Goal: Contribute content: Contribute content

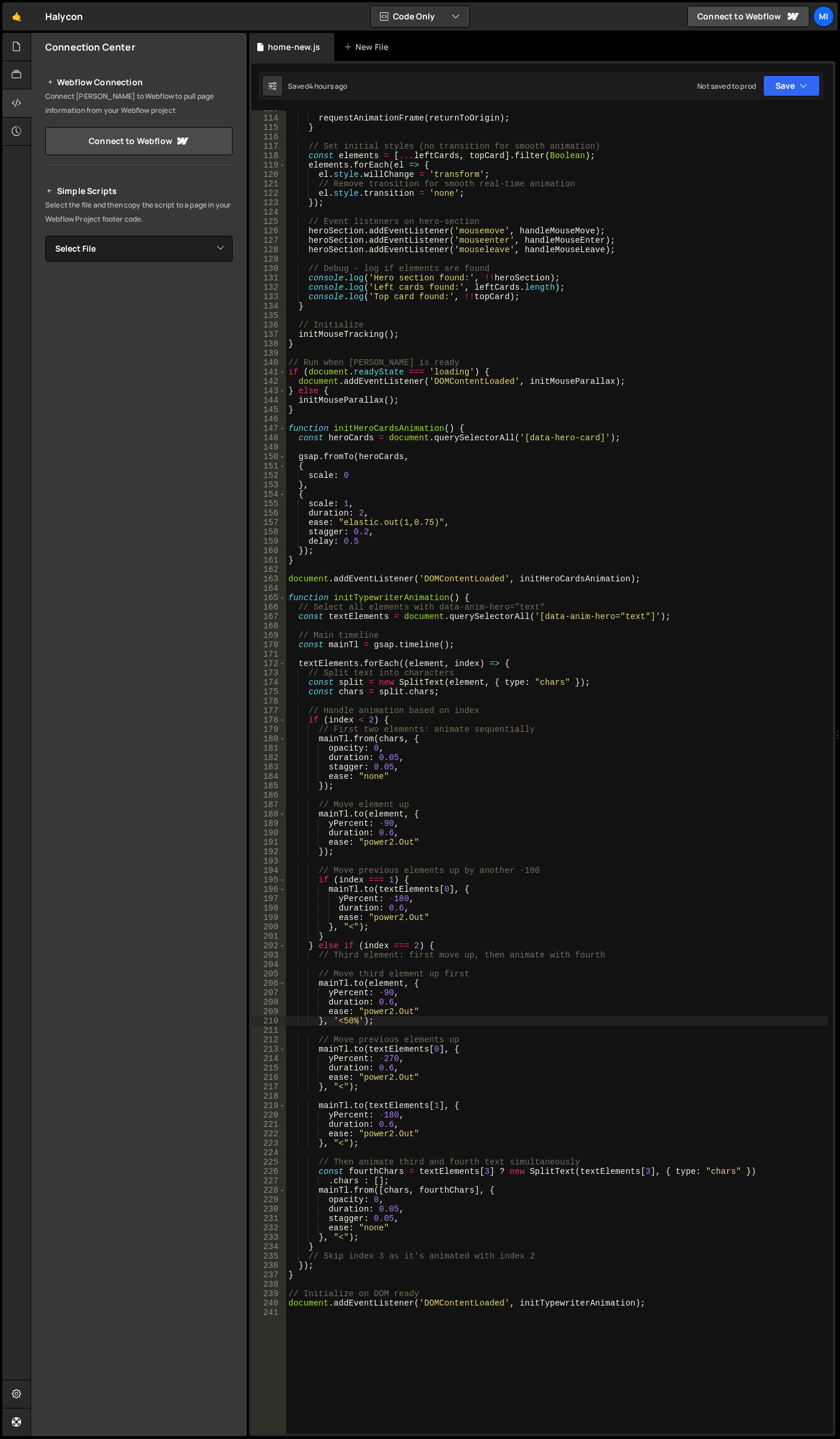
scroll to position [1069, 0]
click at [25, 47] on div at bounding box center [17, 47] width 28 height 28
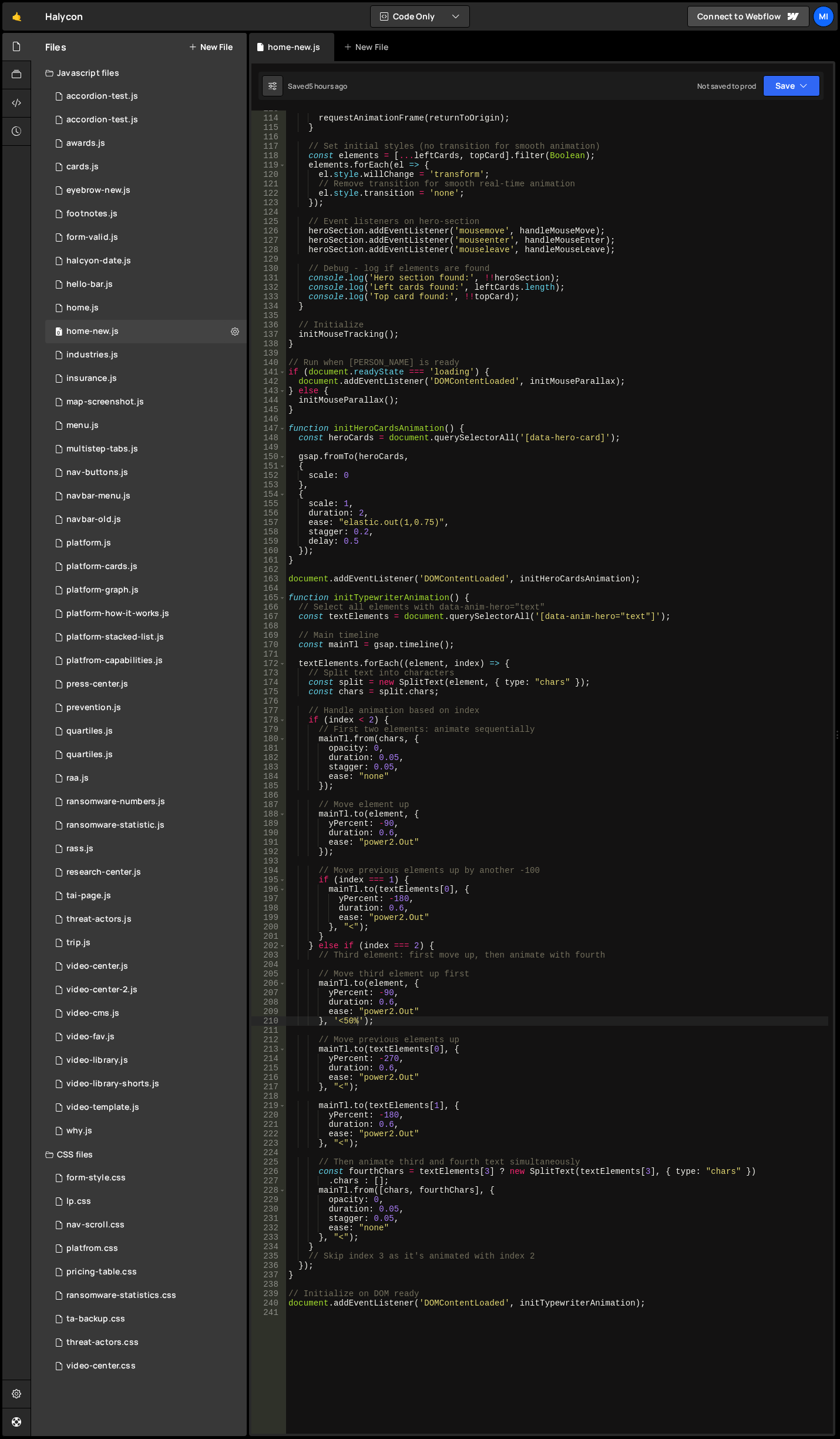
click at [216, 49] on button "New File" at bounding box center [210, 47] width 44 height 9
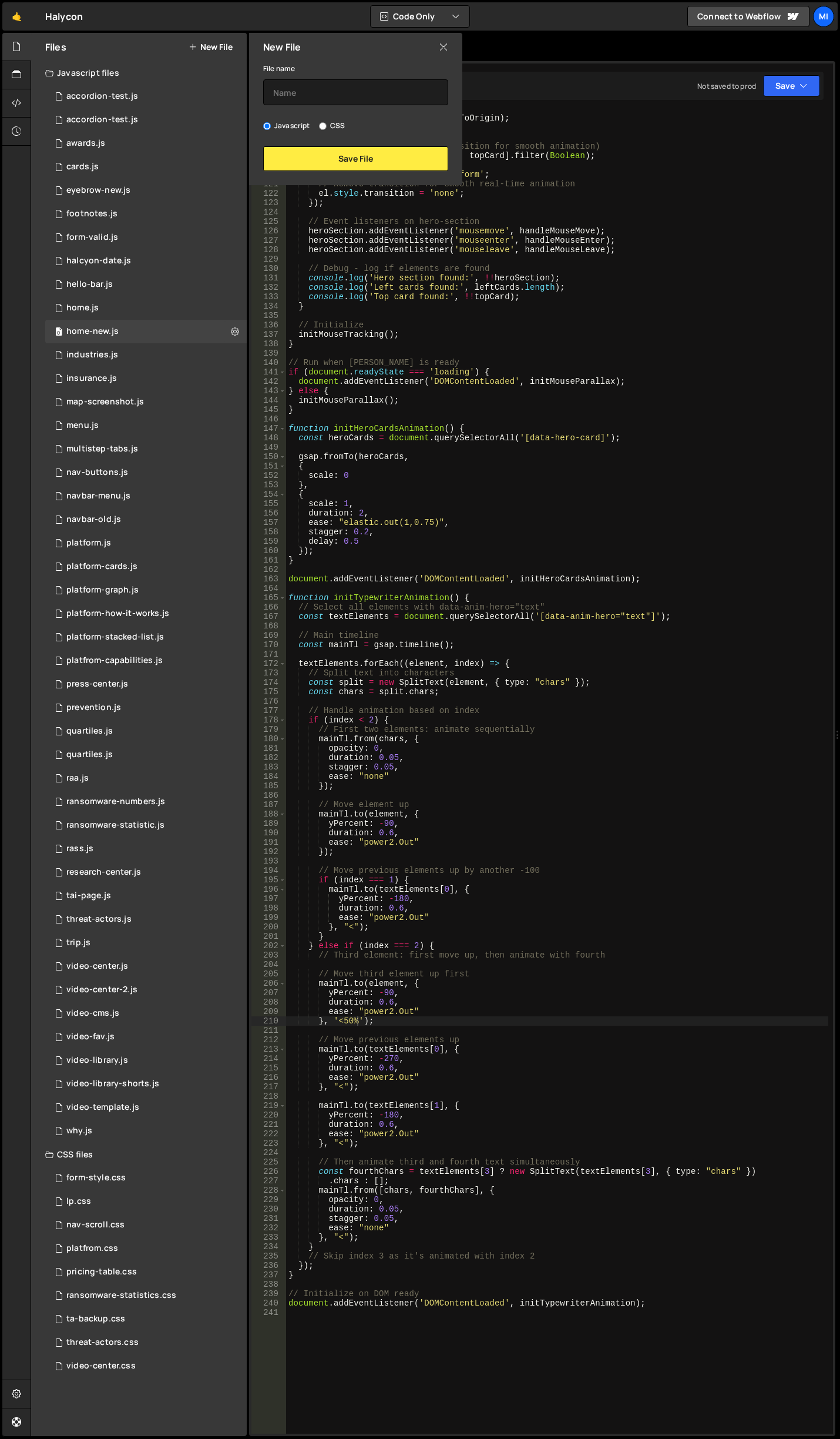
click at [349, 129] on div "Javascript CSS" at bounding box center [356, 126] width 185 height 12
click at [339, 125] on label "CSS" at bounding box center [332, 126] width 26 height 12
click at [327, 125] on input "CSS" at bounding box center [323, 126] width 7 height 7
radio input "true"
click at [343, 100] on input "text" at bounding box center [356, 92] width 185 height 26
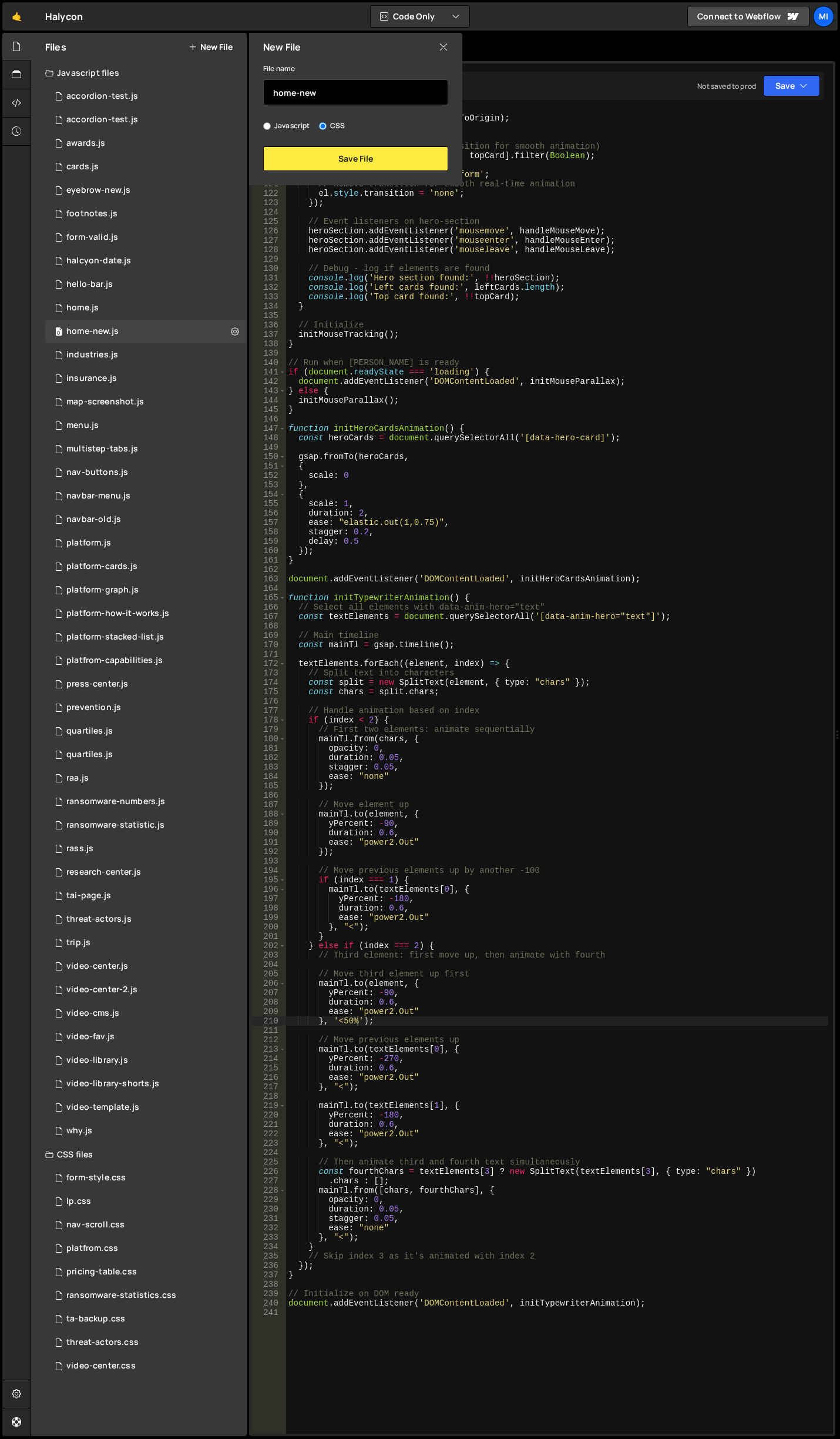
type input "home-new"
click at [347, 156] on button "Save File" at bounding box center [356, 158] width 185 height 25
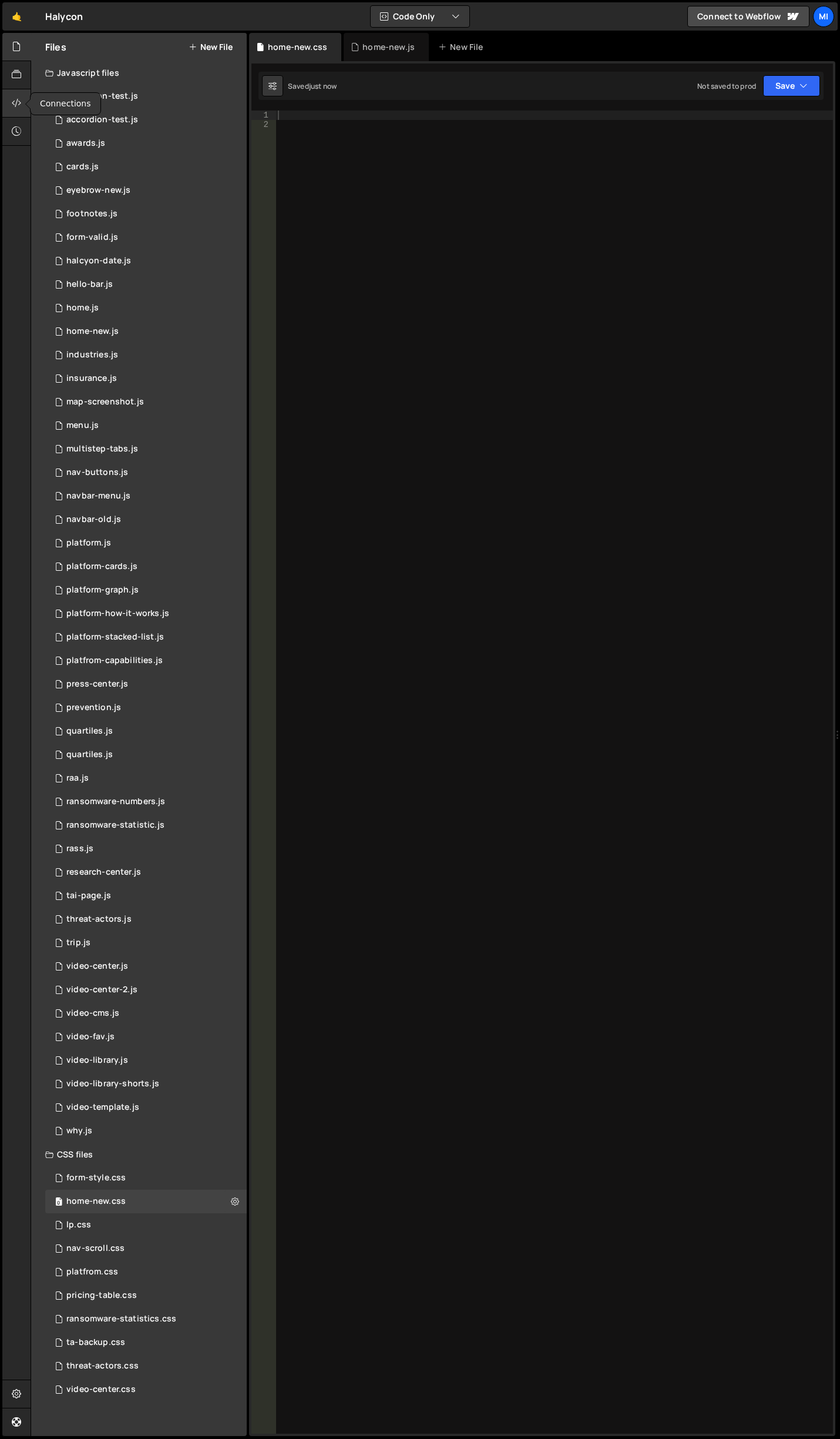
click at [22, 105] on div at bounding box center [17, 103] width 28 height 28
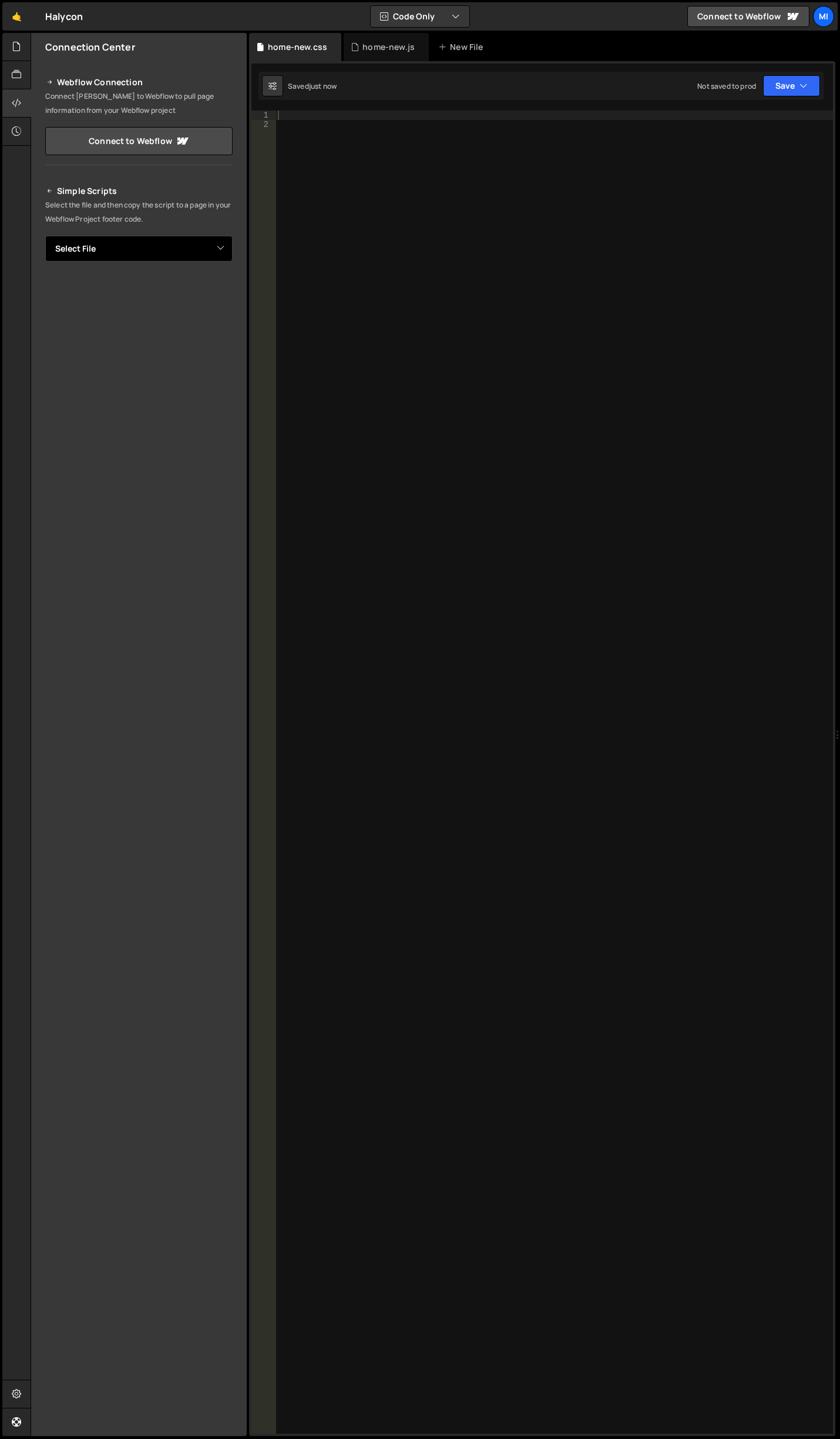
click at [140, 246] on select "Select File accordion-test.js accordion-test.js awards.js cards.js eyebrow-new.…" at bounding box center [139, 249] width 187 height 26
select select "45979"
click at [45, 236] on select "Select File accordion-test.js accordion-test.js awards.js cards.js eyebrow-new.…" at bounding box center [139, 249] width 187 height 26
click at [219, 293] on button "Button group with nested dropdown" at bounding box center [225, 288] width 17 height 25
click at [217, 306] on link "Copy Staging css" at bounding box center [180, 311] width 105 height 17
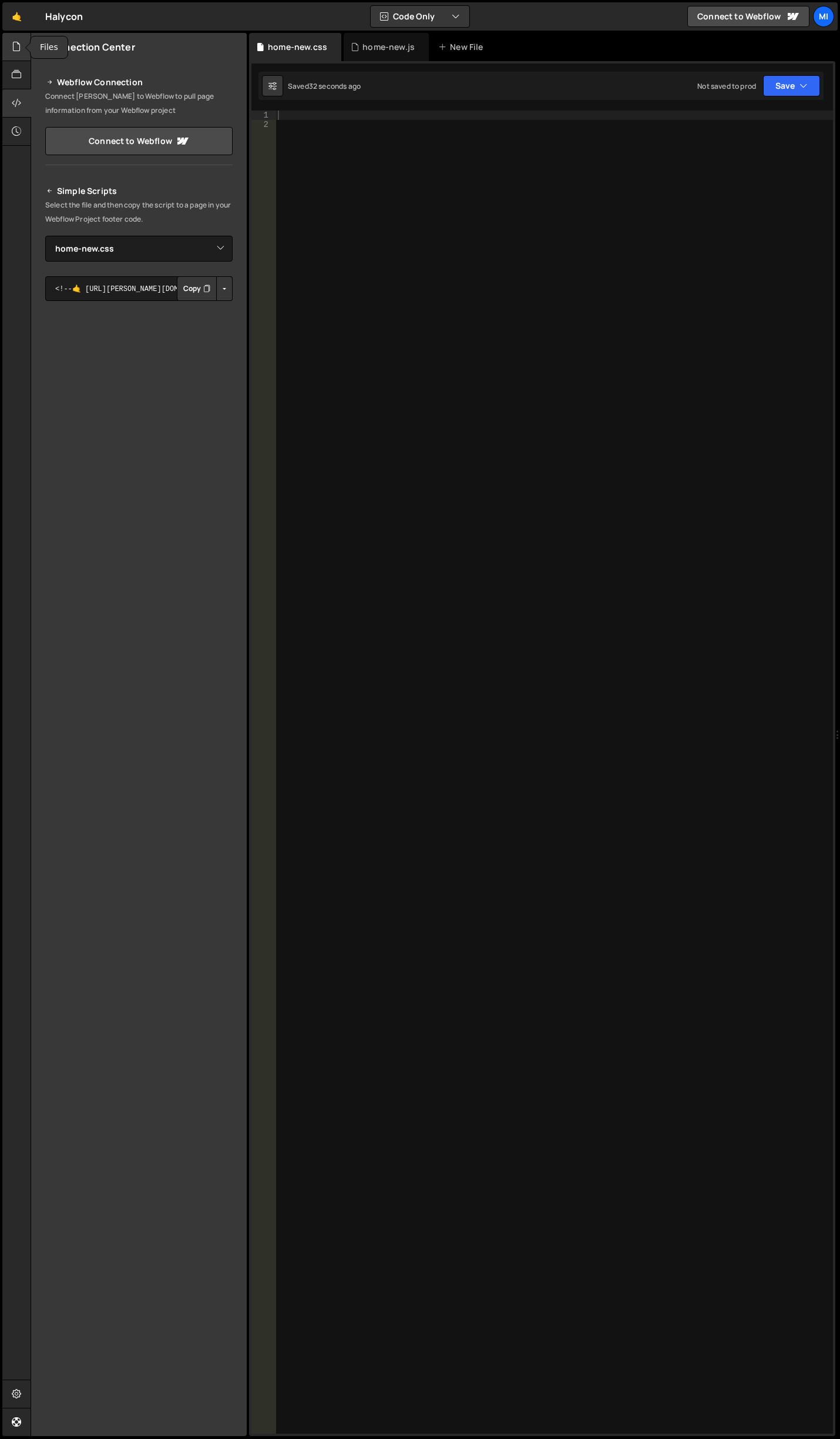
click at [21, 51] on icon at bounding box center [17, 47] width 9 height 13
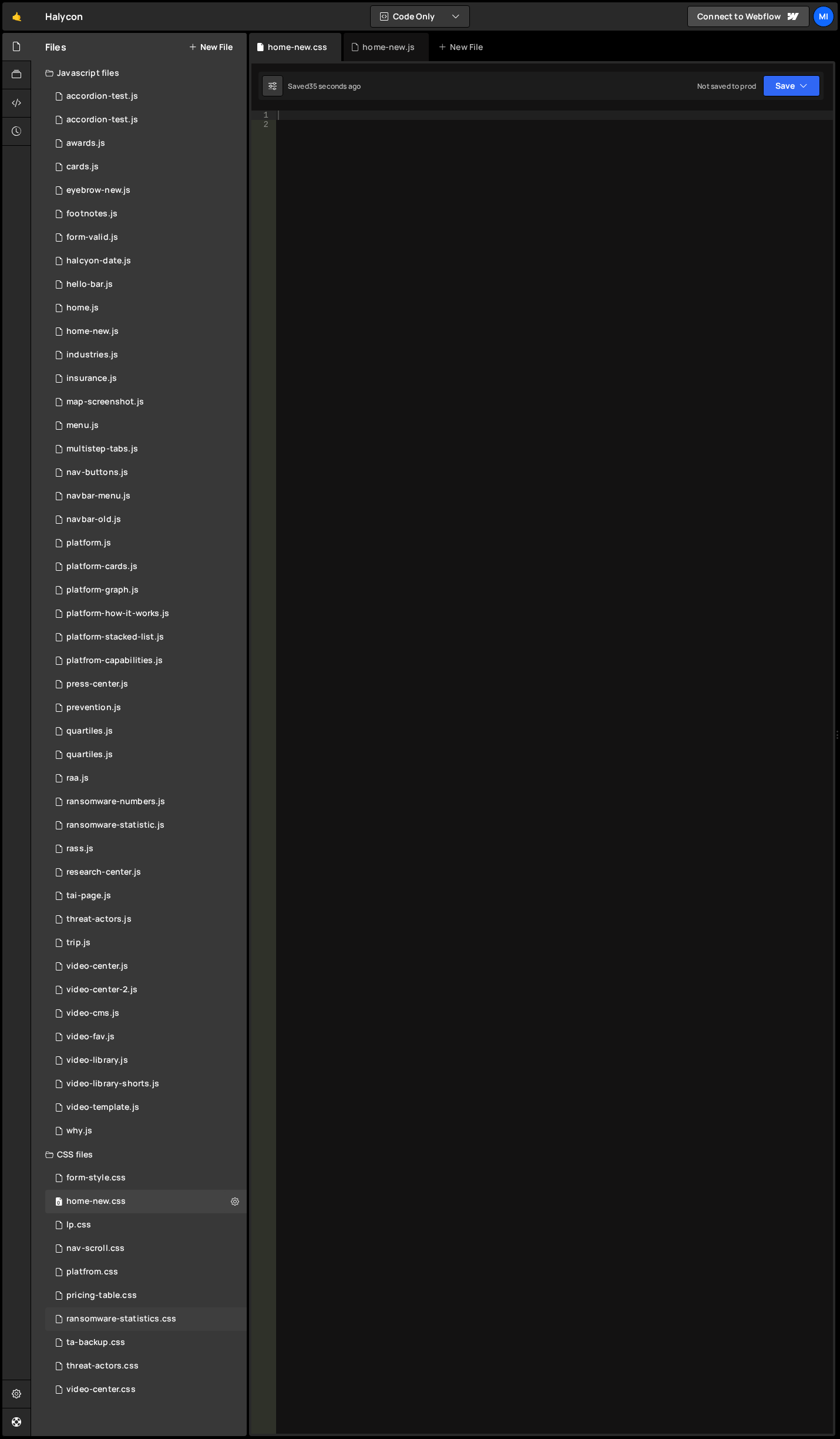
click at [127, 1314] on div "ransomware-statistics.css" at bounding box center [121, 1320] width 110 height 11
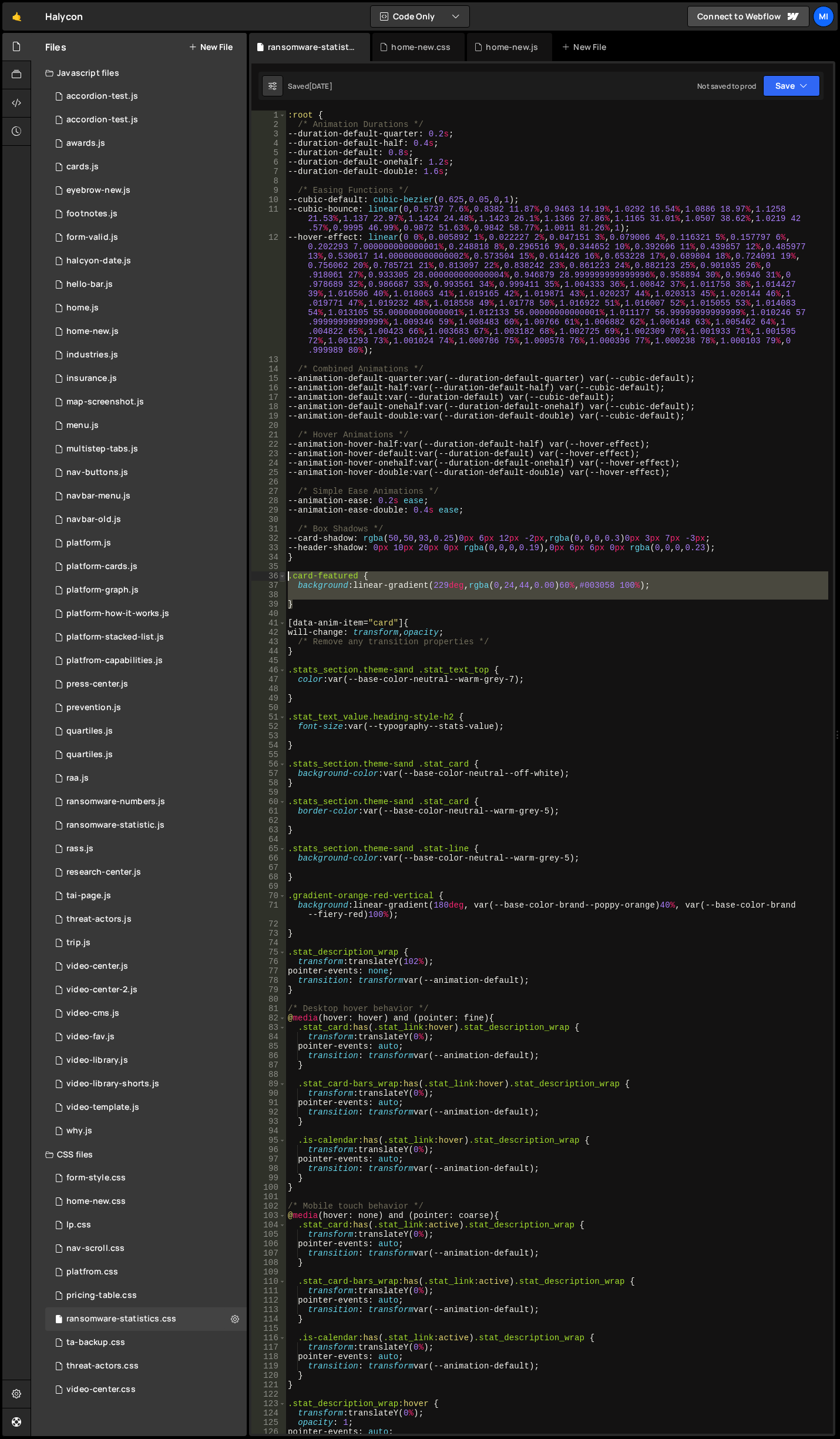
drag, startPoint x: 292, startPoint y: 605, endPoint x: 281, endPoint y: 576, distance: 31.0
click at [281, 576] on div "} 1 2 3 4 5 6 7 8 9 10 11 12 13 14 15 16 17 18 19 20 21 22 23 24 25 26 27 28 29…" at bounding box center [543, 771] width 582 height 1323
type textarea ".card-featured { background: linear-gradient(229deg, rgba(0, 24, 44, 0.00) 60%,…"
click at [419, 42] on div "home-new.css" at bounding box center [420, 47] width 60 height 12
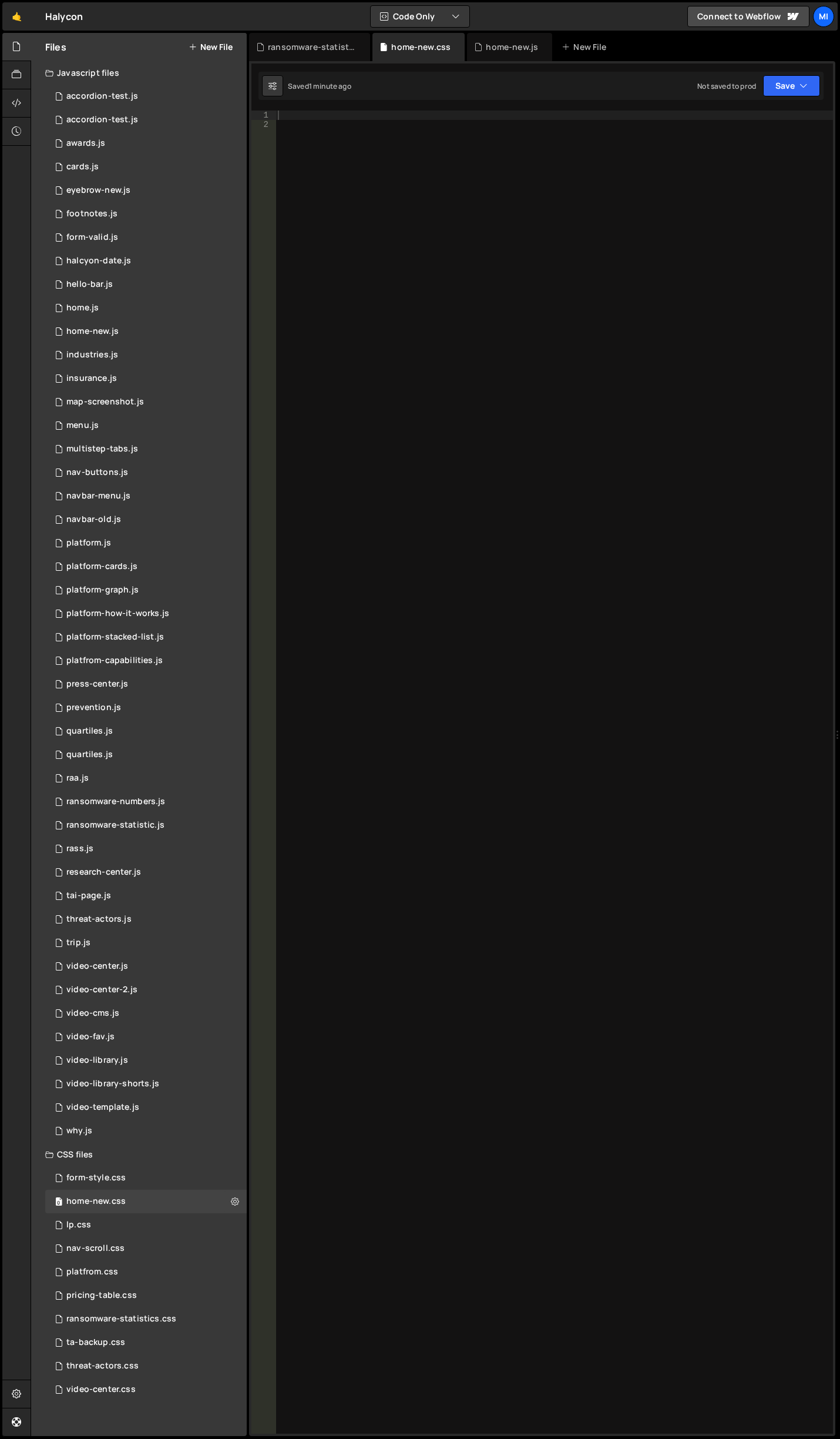
click at [399, 152] on div at bounding box center [554, 781] width 557 height 1342
paste textarea "}"
type textarea "}"
click at [316, 343] on div ".card-featured { background : linear-gradient( 229 deg , rgba ( 0 , 24 , 44 , 0…" at bounding box center [554, 781] width 557 height 1342
click at [357, 205] on div ".card-featured { background : linear-gradient( 229 deg , rgba ( 0 , 24 , 44 , 0…" at bounding box center [554, 781] width 557 height 1342
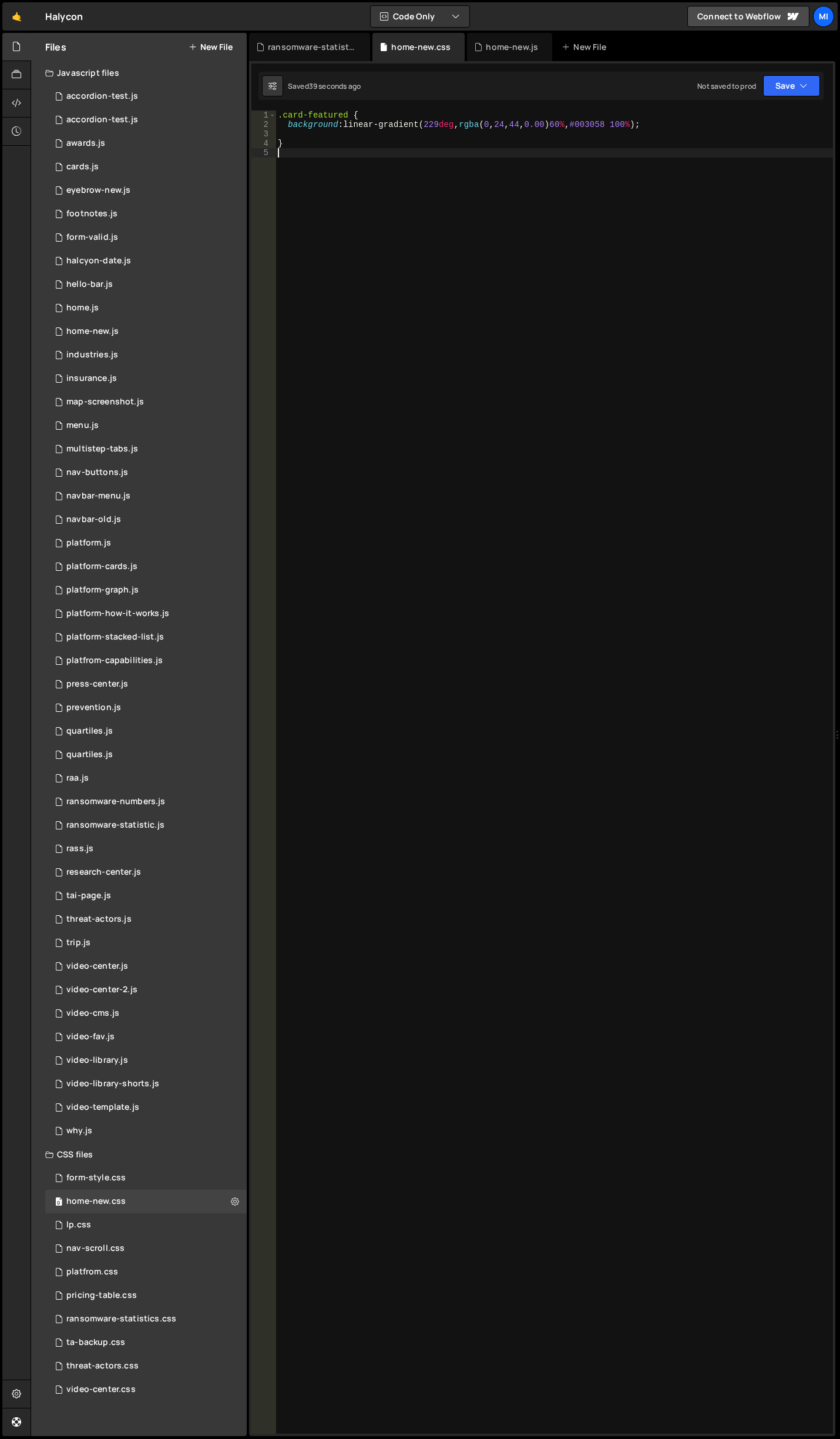
click at [349, 122] on div ".card-featured { background : linear-gradient( 229 deg , rgba ( 0 , 24 , 44 , 0…" at bounding box center [554, 781] width 557 height 1342
click at [351, 117] on div ".card-featured { background : linear-gradient( 229 deg , rgba ( 0 , 24 , 44 , 0…" at bounding box center [554, 781] width 557 height 1342
click at [437, 129] on div ".card-featured.is-vertical { background : linear-gradient( 229 deg , rgba ( 0 ,…" at bounding box center [554, 781] width 557 height 1342
type textarea "background: linear-gradient(0deg, rgba(0, 24, 44, 0.00) 60%, #003058 100%);"
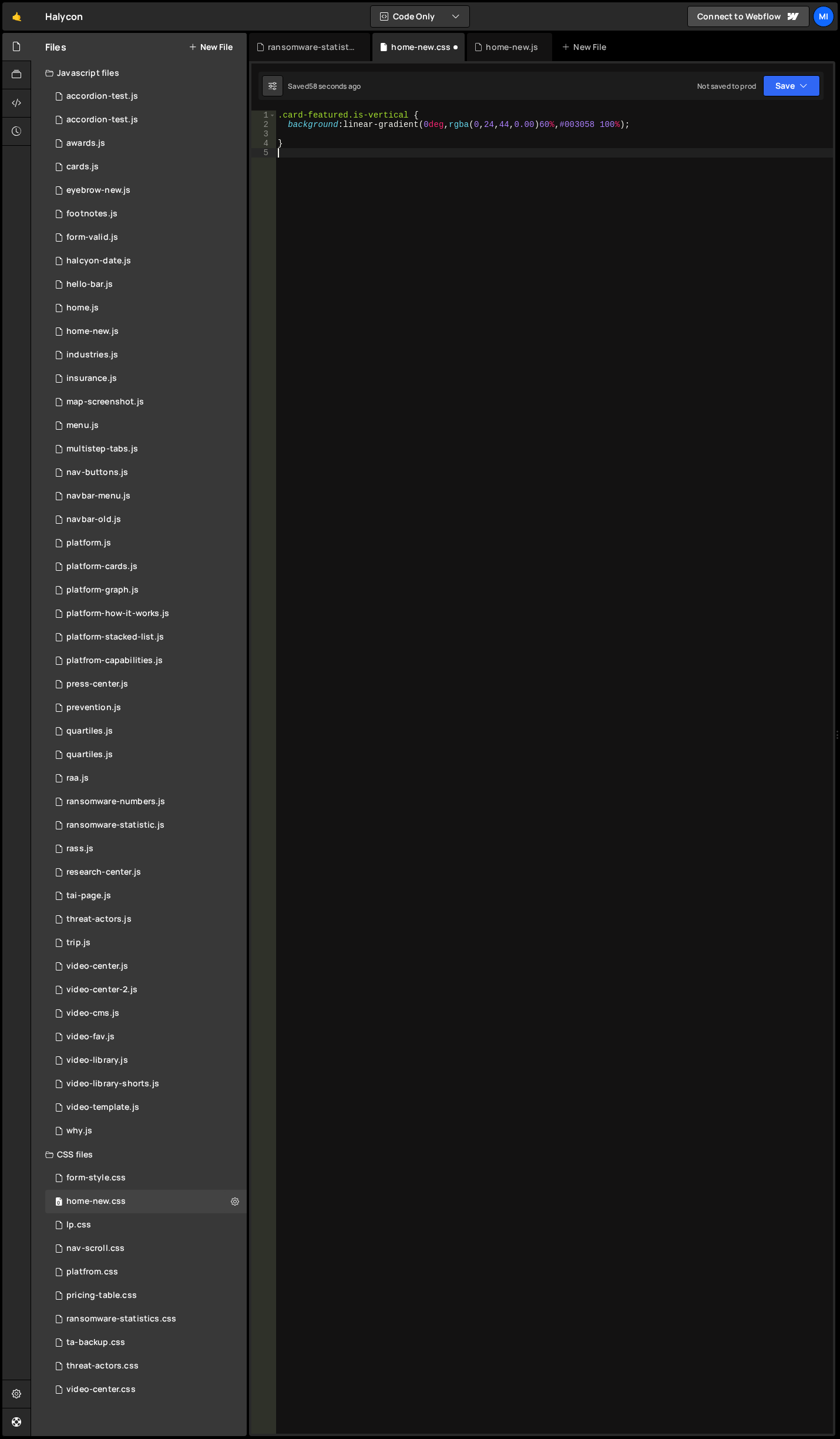
click at [431, 282] on div ".card-featured.is-vertical { background : linear-gradient( 0 deg , rgba ( 0 , 2…" at bounding box center [554, 781] width 557 height 1342
click at [580, 292] on div ".card-featured.is-vertical { background : linear-gradient( 0 deg , rgba ( 0 , 2…" at bounding box center [554, 781] width 557 height 1342
type textarea "}"
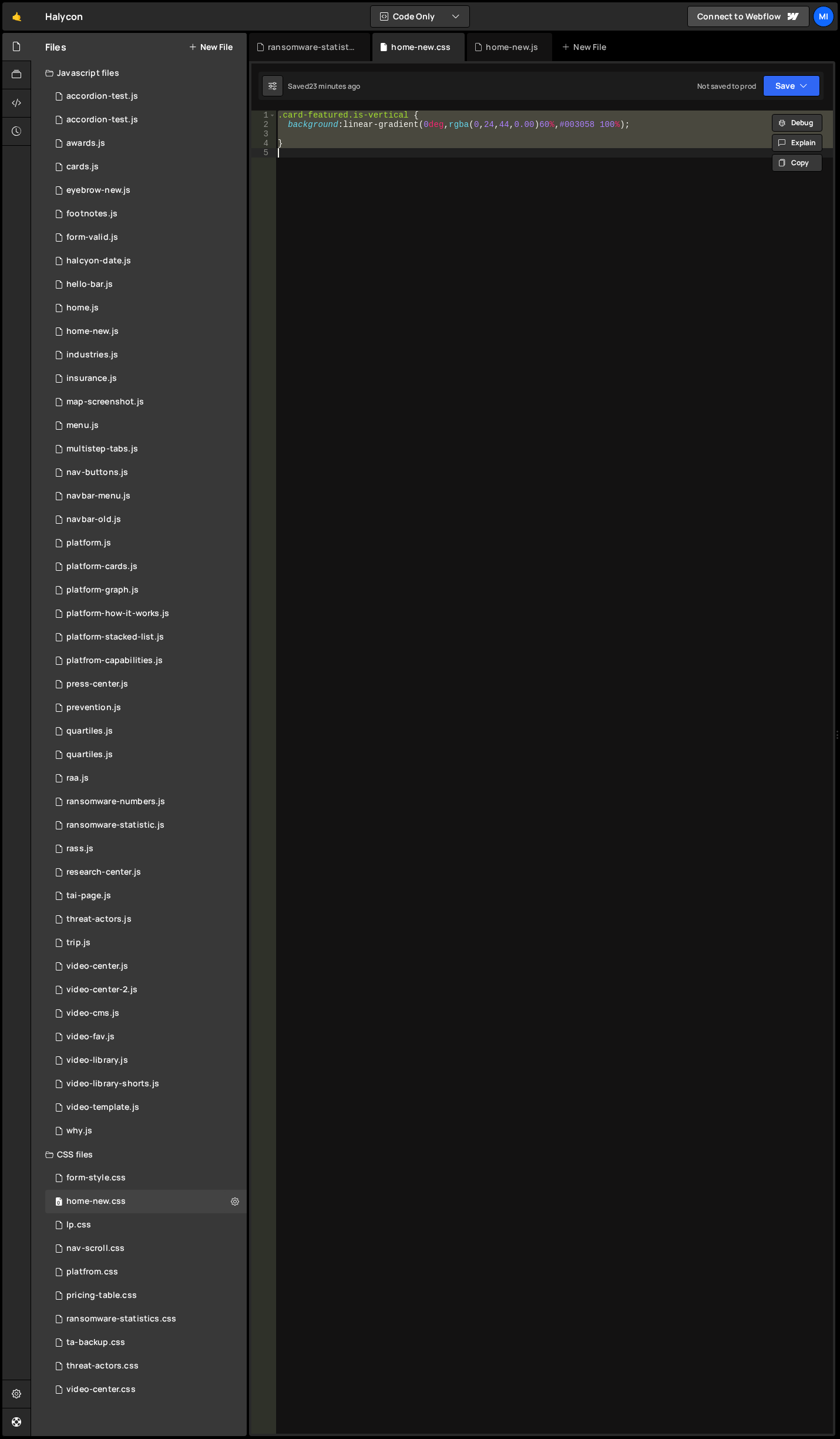
click at [427, 219] on div ".card-featured.is-vertical { background : linear-gradient( 0 deg , rgba ( 0 , 2…" at bounding box center [554, 771] width 557 height 1323
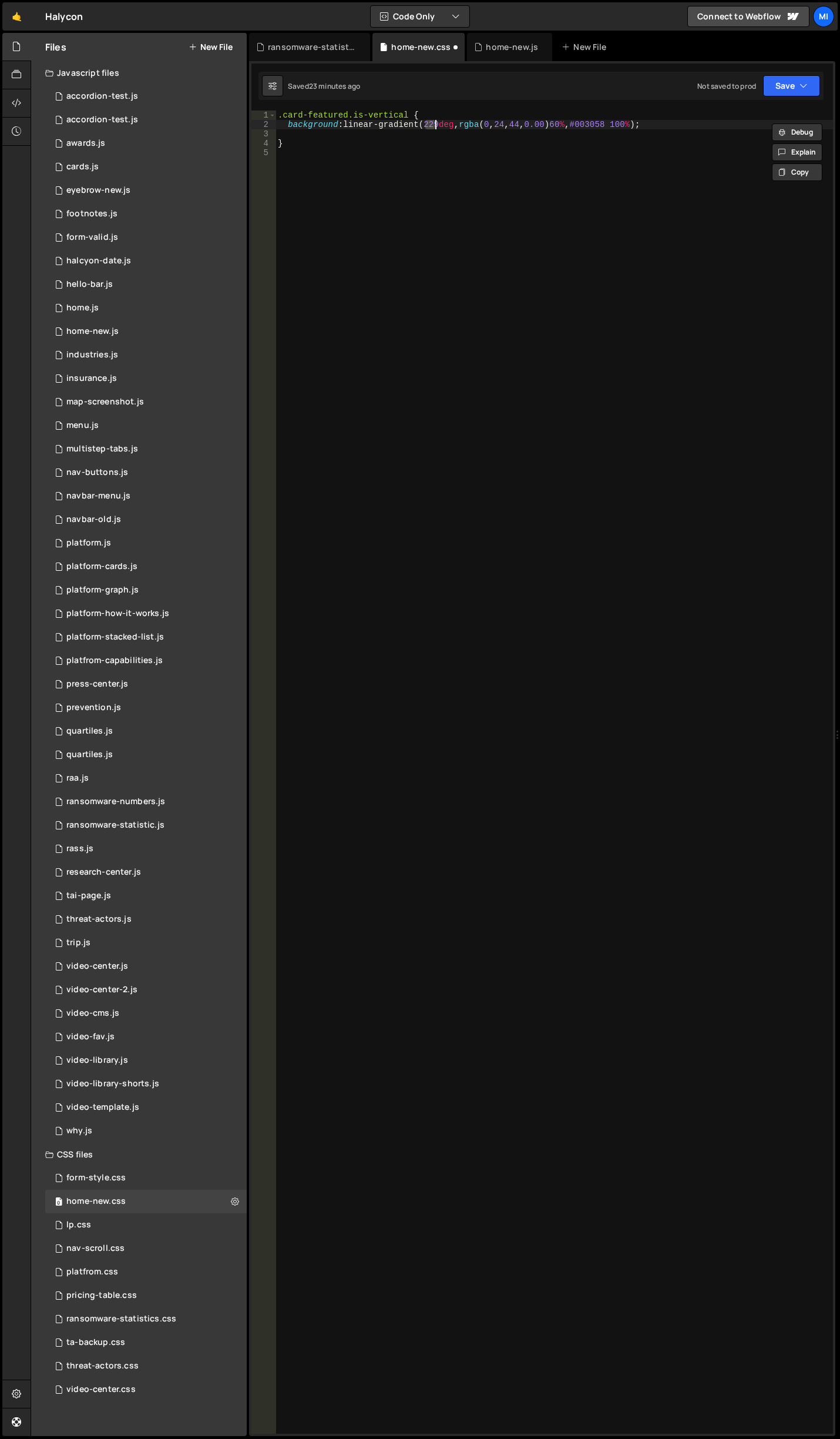
type textarea ".card-featured.is-vertic {"
click at [394, 231] on div ".card-featured.is-vertic { background : linear-gradient( 229 deg , rgba ( 0 , 2…" at bounding box center [554, 781] width 557 height 1342
type textarea ".card-featured {"
click at [394, 231] on div ".card-featured { background : linear-gradient( 229 deg , rgba ( 0 , 24 , 44 , 0…" at bounding box center [554, 781] width 557 height 1342
paste textarea "}"
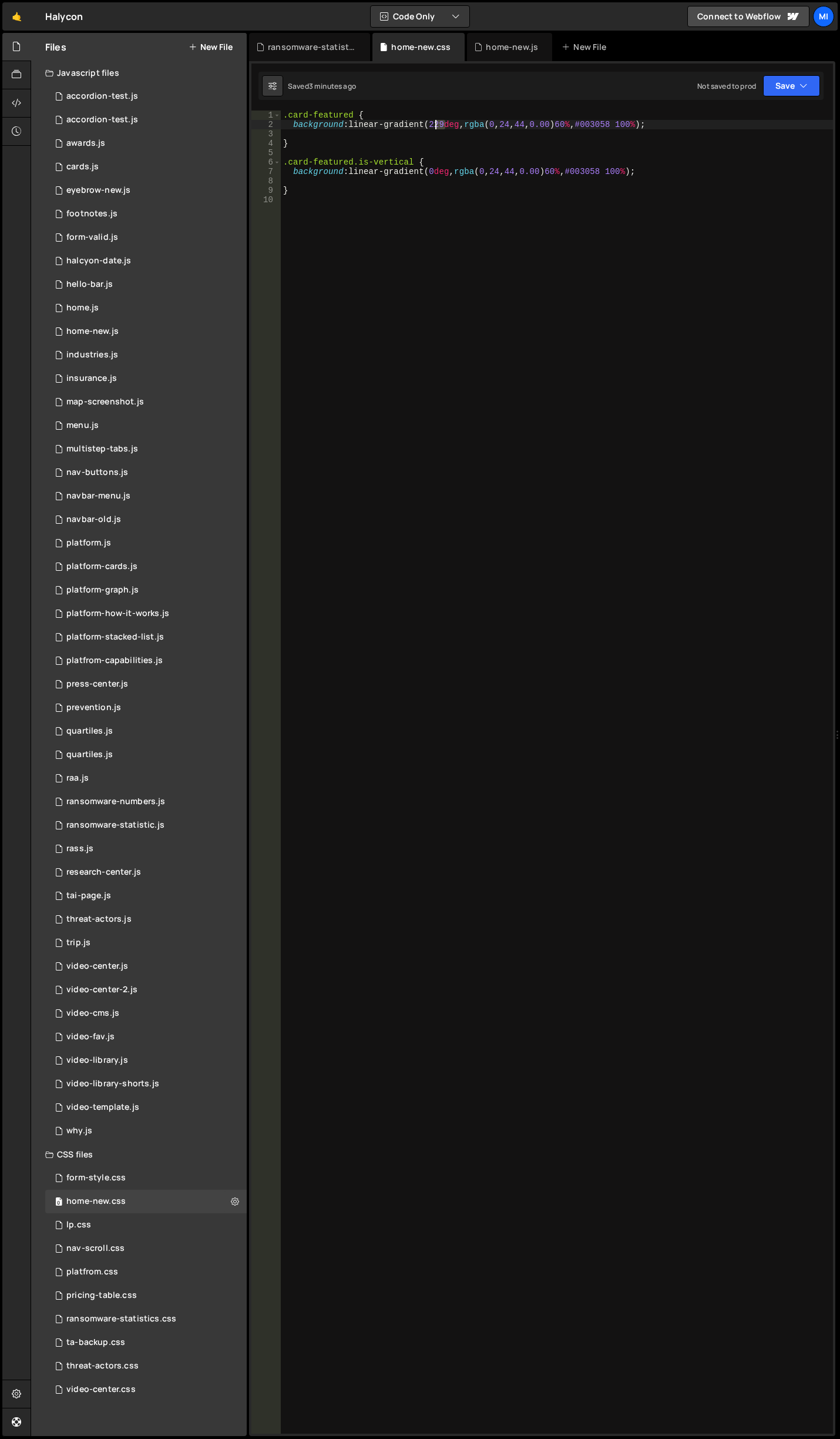
drag, startPoint x: 443, startPoint y: 123, endPoint x: 416, endPoint y: 137, distance: 30.4
click at [433, 124] on div ".card-featured { background : linear-gradient( 229 deg , rgba ( 0 , 24 , 44 , 0…" at bounding box center [557, 781] width 553 height 1342
click at [599, 187] on div ".card-featured { background : linear-gradient( 229 deg , rgba ( 0 , 24 , 44 , 0…" at bounding box center [557, 781] width 553 height 1342
click at [574, 171] on div ".card-featured { background : linear-gradient( 229 deg , rgba ( 0 , 24 , 44 , 0…" at bounding box center [557, 781] width 553 height 1342
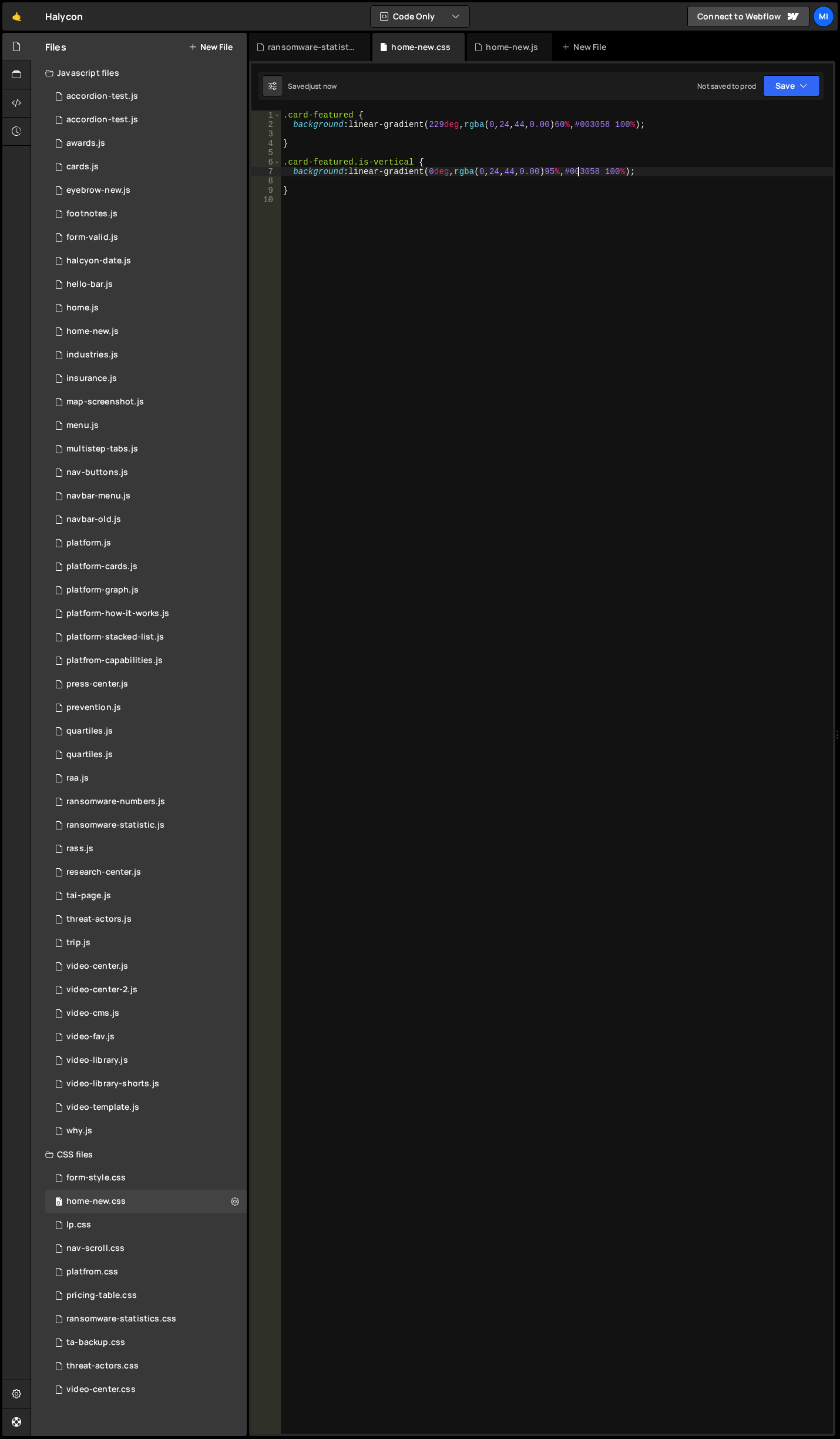
type textarea "background: linear-gradient(0deg, rgba(0, 24, 44, 0.00) 95%, #003058 100%);"
click at [298, 196] on div ".card-featured { background : linear-gradient( 229 deg , rgba ( 0 , 24 , 44 , 0…" at bounding box center [557, 781] width 553 height 1342
drag, startPoint x: 298, startPoint y: 143, endPoint x: 247, endPoint y: 107, distance: 62.4
click at [247, 107] on div "Files New File Javascript files 0 accordion-test.js 0 0 accordion-test.js 0 1 a…" at bounding box center [435, 735] width 810 height 1404
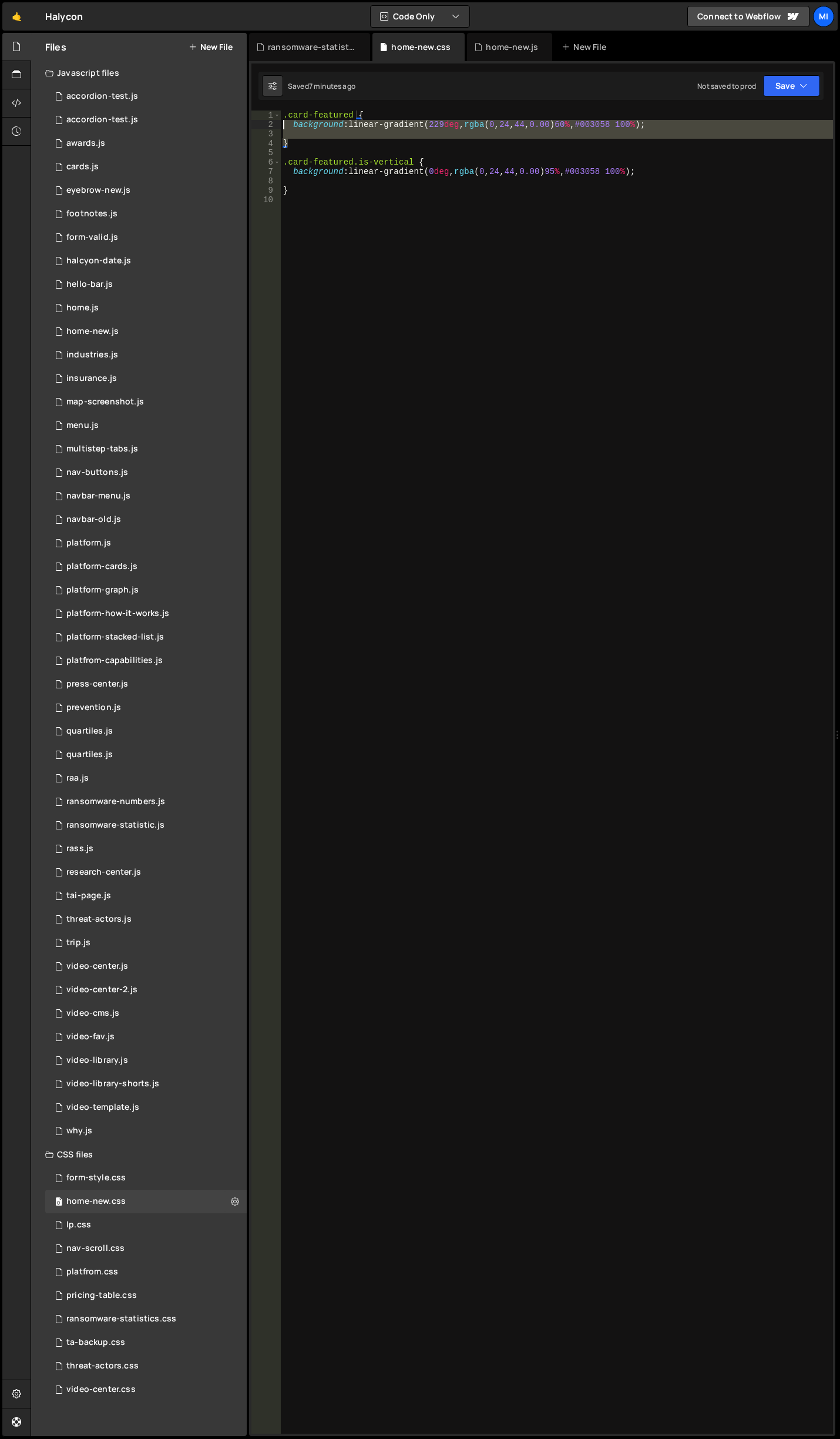
type textarea ".card-featured { background: linear-gradient(229deg, rgba(0, 24, 44, 0.00) 60%,…"
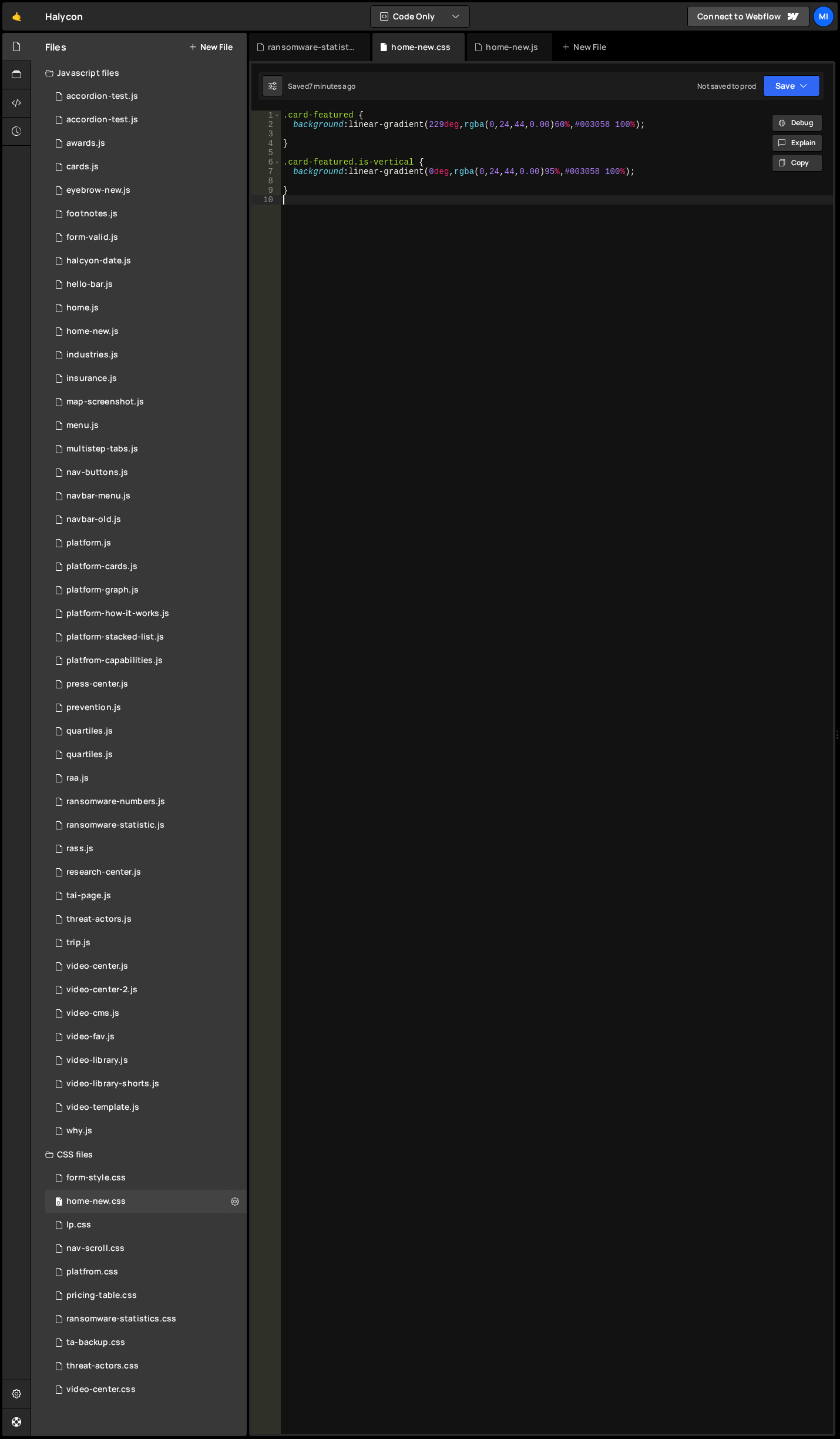
click at [321, 258] on div ".card-featured { background : linear-gradient( 229 deg , rgba ( 0 , 24 , 44 , 0…" at bounding box center [557, 781] width 553 height 1342
paste textarea "}"
click at [352, 198] on div ".card-featured { background : linear-gradient( 229 deg , rgba ( 0 , 24 , 44 , 0…" at bounding box center [557, 781] width 553 height 1342
click at [536, 254] on div ".card-featured { background : linear-gradient( 229 deg , rgba ( 0 , 24 , 44 , 0…" at bounding box center [557, 781] width 553 height 1342
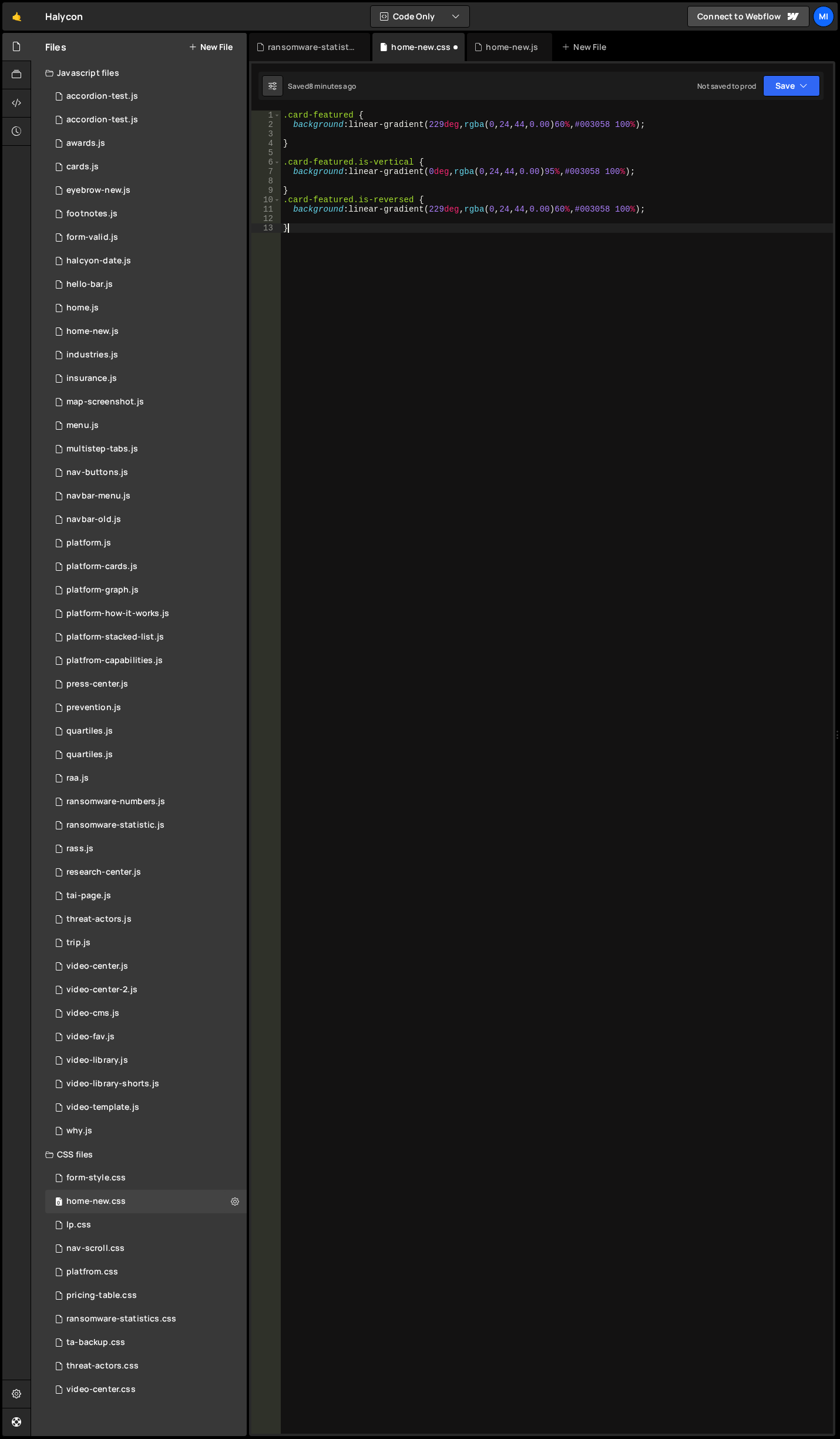
scroll to position [0, 0]
click at [431, 207] on div ".card-featured { background : linear-gradient( 229 deg , rgba ( 0 , 24 , 44 , 0…" at bounding box center [557, 781] width 553 height 1342
click at [584, 214] on div ".card-featured { background : linear-gradient( 229 deg , rgba ( 0 , 24 , 44 , 0…" at bounding box center [557, 781] width 553 height 1342
type textarea "background: linear-gradient(-229deg, rgba(0, 24, 44, 0.00) 40%, #003058 100%);"
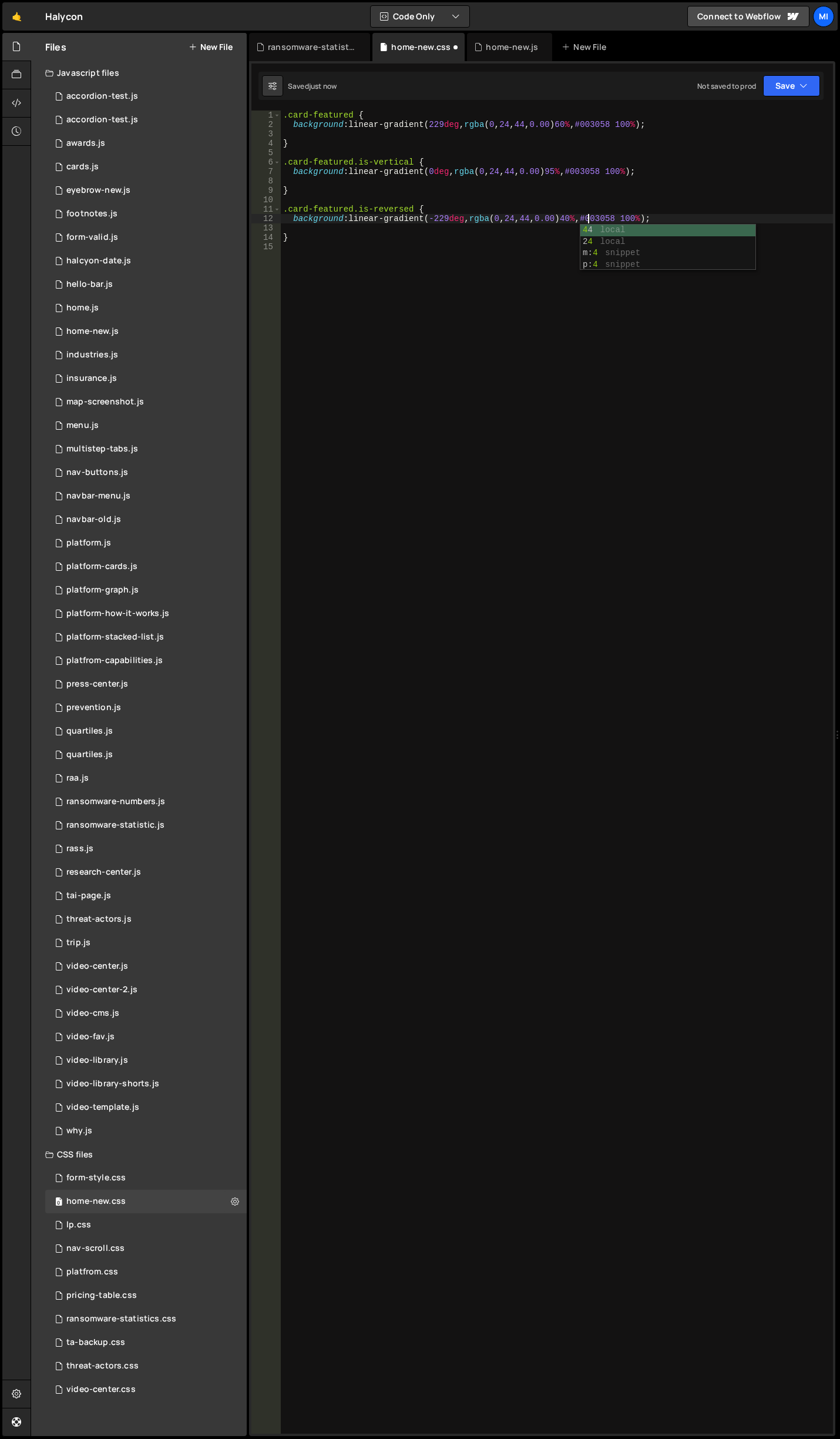
scroll to position [0, 21]
click at [553, 346] on div ".card-featured { background : linear-gradient( 229 deg , rgba ( 0 , 24 , 44 , 0…" at bounding box center [557, 781] width 553 height 1342
